Goal: Communication & Community: Answer question/provide support

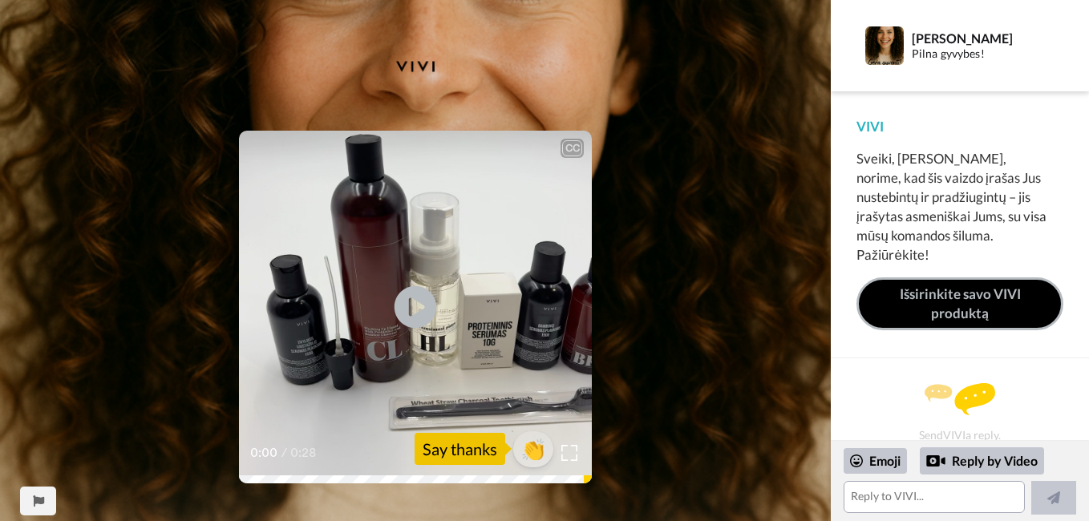
click at [415, 300] on icon "Play/Pause" at bounding box center [416, 307] width 43 height 76
click at [909, 497] on textarea at bounding box center [934, 497] width 181 height 32
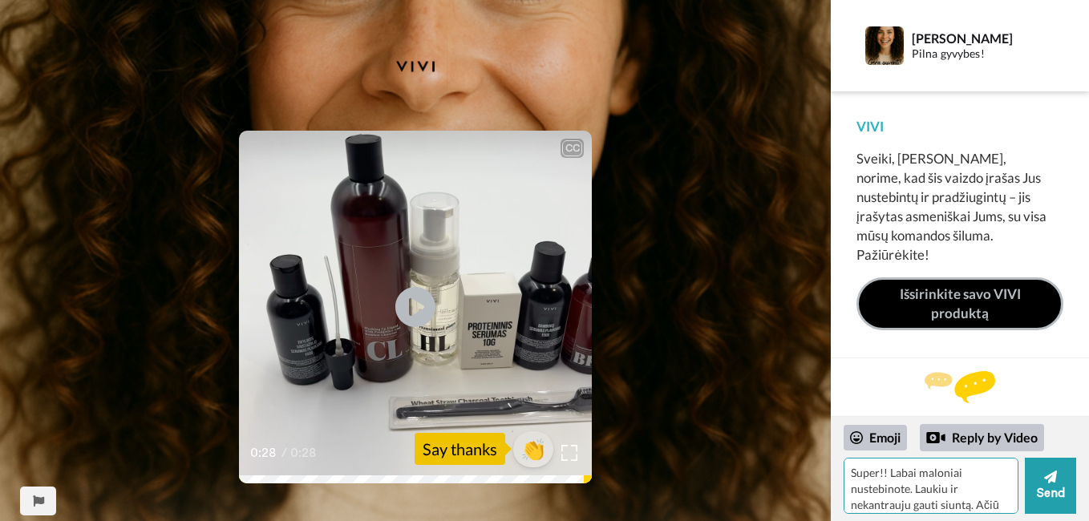
scroll to position [14, 0]
type textarea "Super!! Labai maloniai nustebinote. Laukiu ir nekantrauju gauti siuntą. Ačiū už…"
click at [1047, 488] on button "Send" at bounding box center [1050, 486] width 51 height 56
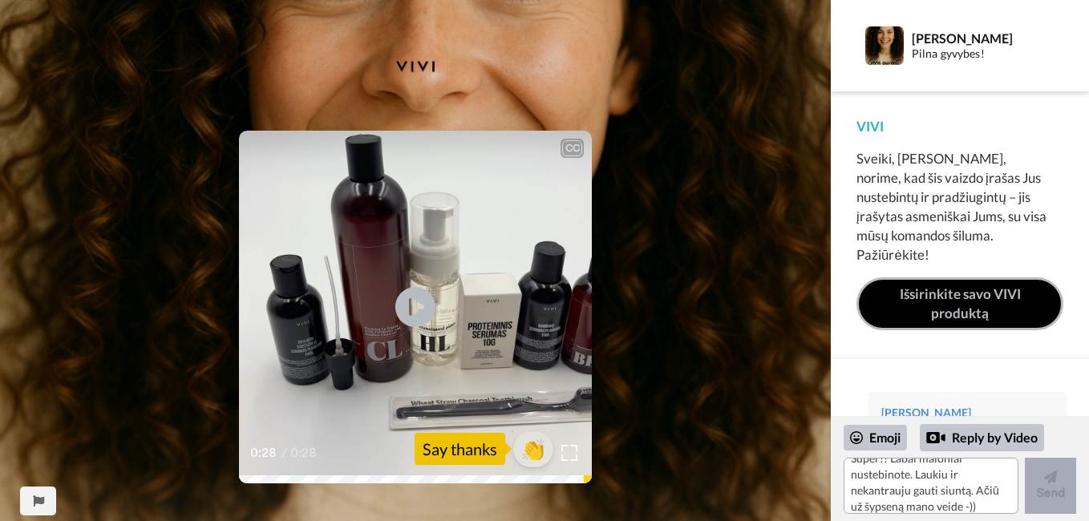
scroll to position [0, 0]
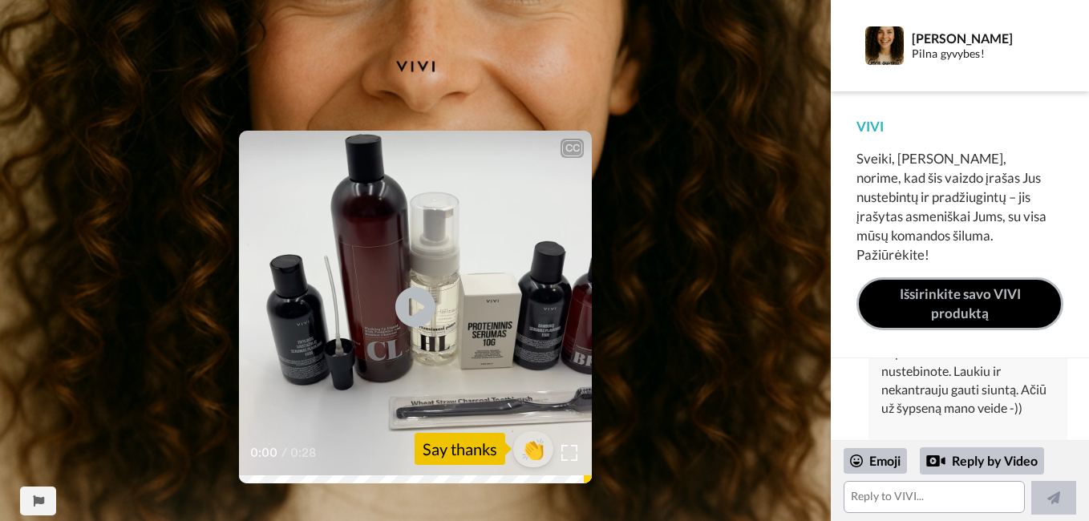
scroll to position [107, 0]
click at [411, 302] on icon "Play/Pause" at bounding box center [416, 307] width 43 height 76
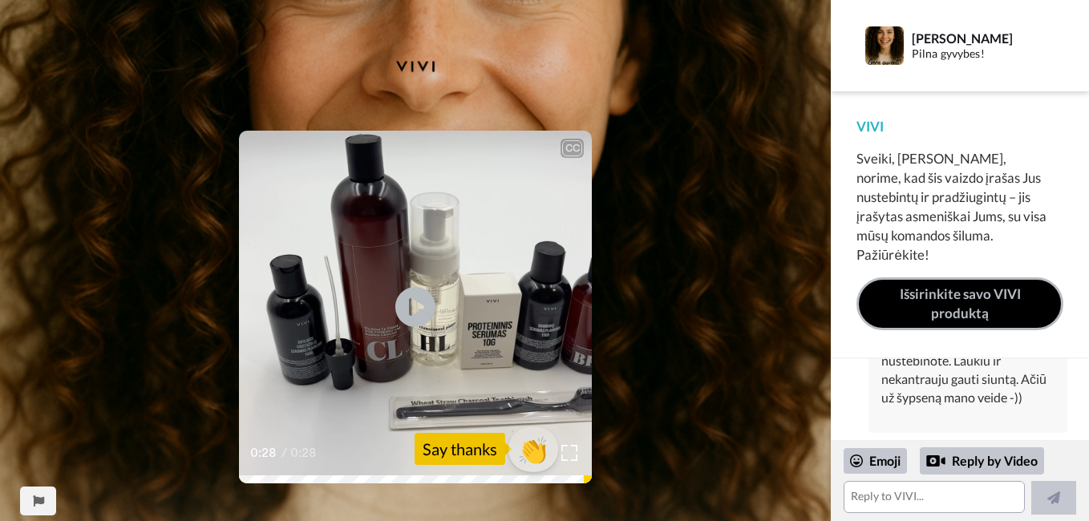
click at [531, 449] on span "👏" at bounding box center [533, 449] width 51 height 32
